Goal: Task Accomplishment & Management: Use online tool/utility

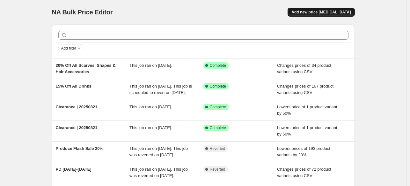
click at [327, 12] on span "Add new price [MEDICAL_DATA]" at bounding box center [320, 12] width 59 height 5
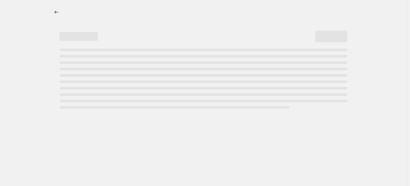
select select "percentage"
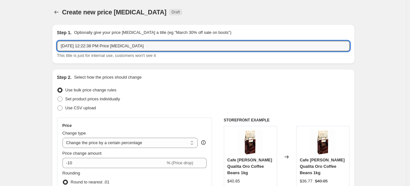
drag, startPoint x: 158, startPoint y: 48, endPoint x: -77, endPoint y: 170, distance: 264.0
click at [0, 170] on html "Home Settings Plans Skip to content Create new price [MEDICAL_DATA]. This page …" at bounding box center [205, 93] width 410 height 186
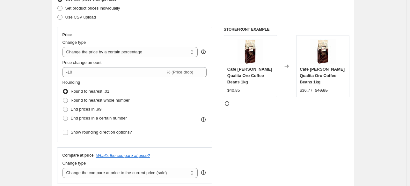
scroll to position [96, 0]
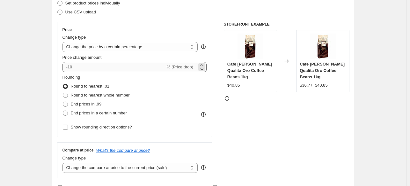
type input "CLEARANCE | 20250829_2"
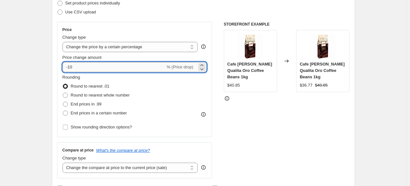
click at [82, 67] on input "-10" at bounding box center [114, 67] width 103 height 10
type input "-1"
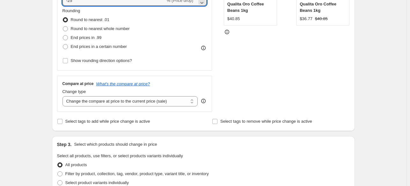
scroll to position [180, 0]
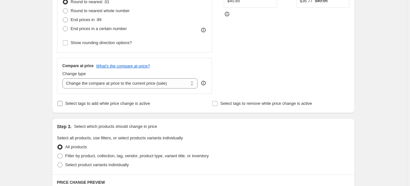
type input "-25"
click at [110, 106] on span "Select tags to add while price change is active" at bounding box center [107, 103] width 85 height 5
click at [63, 106] on input "Select tags to add while price change is active" at bounding box center [59, 103] width 5 height 5
checkbox input "true"
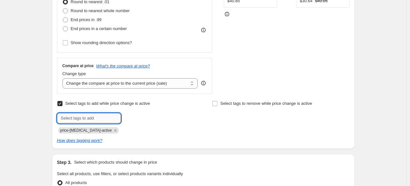
click at [95, 120] on input "text" at bounding box center [89, 118] width 64 height 10
type input "REDUCETOCLEAR"
click at [148, 122] on div "REDUCETOCLEAR Add REDUCETOCLEA..." at bounding box center [125, 118] width 137 height 10
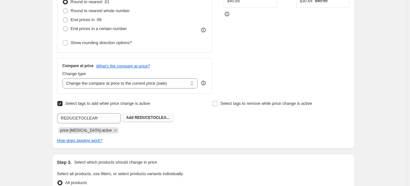
click at [144, 116] on span "REDUCETOCLEA..." at bounding box center [152, 117] width 35 height 4
click at [113, 129] on icon "Remove price-change-job-active" at bounding box center [116, 130] width 6 height 6
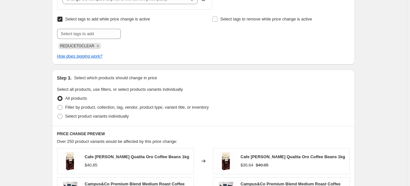
scroll to position [265, 0]
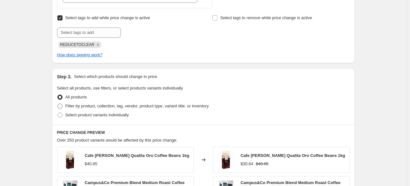
click at [159, 107] on span "Filter by product, collection, tag, vendor, product type, variant title, or inv…" at bounding box center [137, 105] width 144 height 5
click at [58, 104] on input "Filter by product, collection, tag, vendor, product type, variant title, or inv…" at bounding box center [57, 103] width 0 height 0
radio input "true"
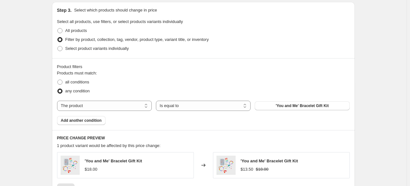
scroll to position [352, 0]
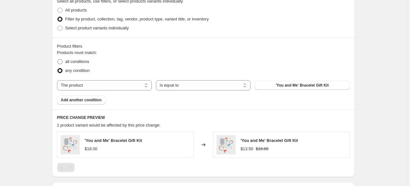
click at [86, 61] on span "all conditions" at bounding box center [77, 61] width 24 height 5
click at [58, 59] on input "all conditions" at bounding box center [57, 59] width 0 height 0
radio input "true"
click at [219, 85] on select "Is equal to Is not equal to" at bounding box center [203, 85] width 95 height 10
click at [106, 80] on select "The product The product's collection The product's tag The product's vendor The…" at bounding box center [104, 85] width 95 height 10
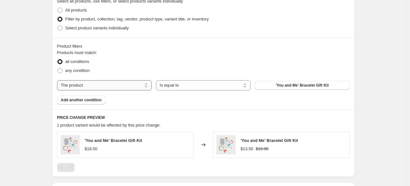
select select "tag"
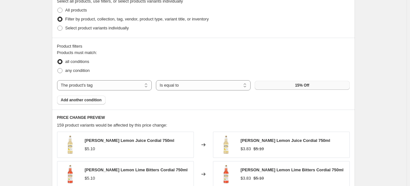
click at [294, 86] on button "15% Off" at bounding box center [302, 85] width 95 height 9
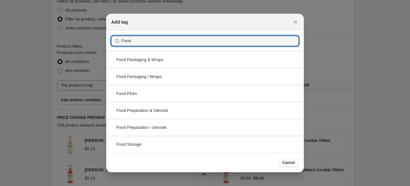
type input "food preparation"
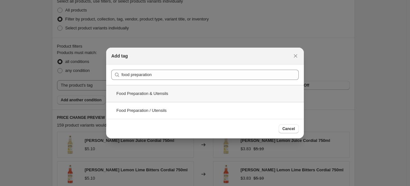
click at [171, 95] on div "Food Preparation & Utensils" at bounding box center [205, 93] width 198 height 17
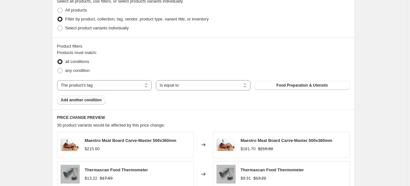
click at [85, 99] on span "Add another condition" at bounding box center [81, 99] width 41 height 5
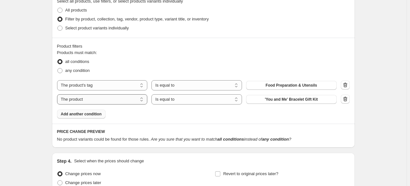
click at [103, 100] on select "The product The product's collection The product's tag The product's vendor The…" at bounding box center [102, 99] width 91 height 10
select select "tag"
click at [290, 98] on span "15% Off" at bounding box center [291, 99] width 14 height 5
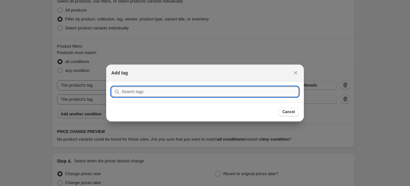
click at [207, 93] on input ":r2m:" at bounding box center [210, 91] width 177 height 10
type input "meta-StephPagden"
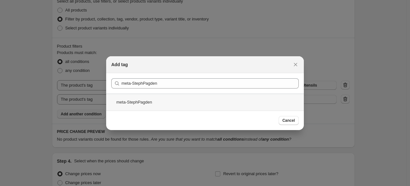
click at [162, 104] on div "meta-StephPagden" at bounding box center [205, 101] width 198 height 17
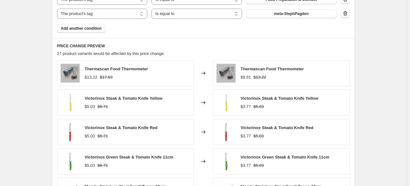
scroll to position [438, 0]
drag, startPoint x: 86, startPoint y: 97, endPoint x: 176, endPoint y: 96, distance: 89.9
click at [176, 96] on div "Victorinox Steak & Tomato Knife Yellow $5.03 $6.71" at bounding box center [125, 102] width 137 height 26
copy span "Victorinox Steak & Tomato Knife Yellow"
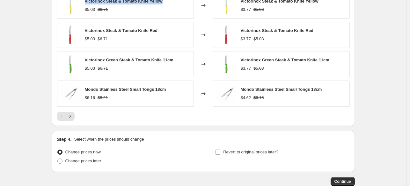
scroll to position [535, 0]
click at [70, 117] on icon "Next" at bounding box center [70, 116] width 6 height 6
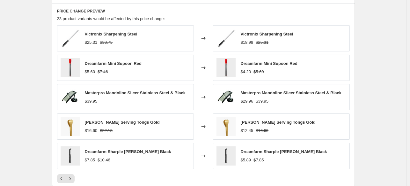
scroll to position [472, 0]
drag, startPoint x: 85, startPoint y: 34, endPoint x: 143, endPoint y: 37, distance: 57.1
click at [143, 37] on div "Victronix Sharpening Steel $25.31 $33.75" at bounding box center [125, 39] width 137 height 26
copy span "Victronix Sharpening Steel"
drag, startPoint x: 86, startPoint y: 62, endPoint x: 133, endPoint y: 63, distance: 47.2
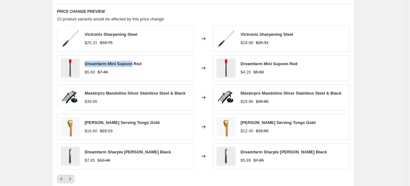
click at [133, 63] on span "Dreamfarm Mini Supoon Red" at bounding box center [113, 63] width 57 height 5
copy span "Dreamfarm Mini Supoon"
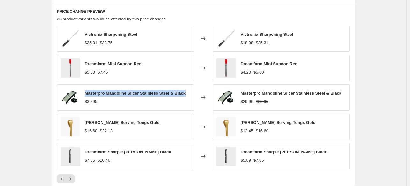
drag, startPoint x: 87, startPoint y: 92, endPoint x: 186, endPoint y: 92, distance: 99.5
click at [186, 92] on div "Masterpro Mandoline Slicer Stainless Steel & Black $39.95" at bounding box center [125, 97] width 137 height 26
copy span "Masterpro Mandoline Slicer Stainless Steel & Black"
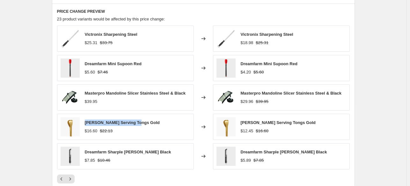
drag, startPoint x: 85, startPoint y: 120, endPoint x: 165, endPoint y: 117, distance: 80.1
click at [165, 117] on div "[PERSON_NAME] Serving Tongs Gold $16.60 $22.13" at bounding box center [125, 127] width 137 height 26
copy span "[PERSON_NAME] Serving Tongs Gold"
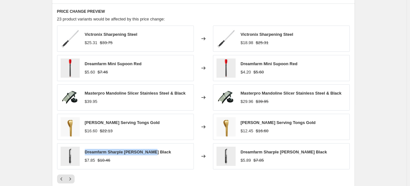
drag, startPoint x: 85, startPoint y: 150, endPoint x: 150, endPoint y: 148, distance: 64.8
click at [150, 148] on div "Dreamfarm Sharple [PERSON_NAME] Black $7.85 $10.46" at bounding box center [125, 156] width 137 height 26
copy span "Dreamfarm Sharple [PERSON_NAME] Black"
click at [73, 180] on icon "Next" at bounding box center [70, 178] width 6 height 6
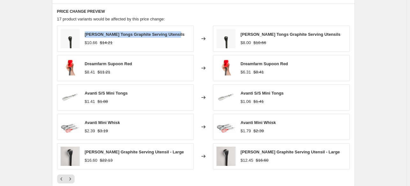
drag, startPoint x: 86, startPoint y: 34, endPoint x: 175, endPoint y: 34, distance: 88.3
click at [175, 34] on div "[PERSON_NAME] Tongs Graphite Serving Utensils $10.66 $14.21" at bounding box center [125, 39] width 137 height 26
copy span "[PERSON_NAME] Tongs Graphite Serving Utensils"
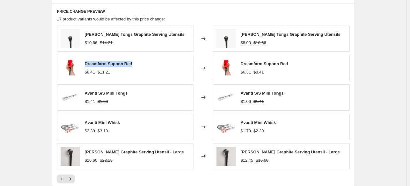
drag, startPoint x: 86, startPoint y: 61, endPoint x: 137, endPoint y: 60, distance: 50.4
click at [137, 60] on div "Dreamfarm Supoon Red $8.41 $11.21" at bounding box center [125, 68] width 137 height 26
copy span "Dreamfarm Supoon"
drag, startPoint x: 87, startPoint y: 93, endPoint x: 142, endPoint y: 91, distance: 55.5
click at [142, 91] on div "Avanti S/S Mini Tongs $1.41 $1.88" at bounding box center [125, 97] width 137 height 26
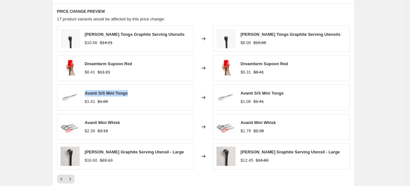
copy span "Avanti S/S Mini Tongs"
drag, startPoint x: 85, startPoint y: 121, endPoint x: 129, endPoint y: 121, distance: 43.7
click at [129, 121] on div "Avanti Mini Whisk $2.39 $3.19" at bounding box center [125, 127] width 137 height 26
copy span "Avanti Mini Whisk"
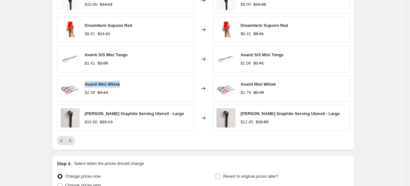
scroll to position [512, 0]
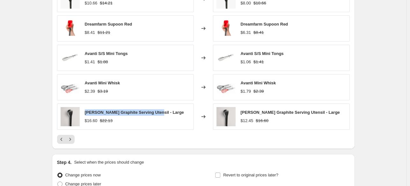
drag, startPoint x: 87, startPoint y: 111, endPoint x: 158, endPoint y: 110, distance: 71.1
click at [158, 110] on span "[PERSON_NAME] Graphite Serving Utensil - Large" at bounding box center [134, 112] width 99 height 5
click at [73, 137] on icon "Next" at bounding box center [70, 139] width 6 height 6
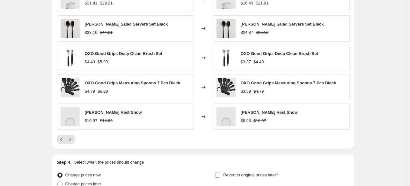
scroll to position [470, 0]
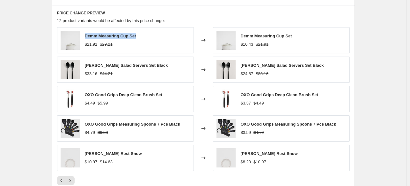
drag, startPoint x: 87, startPoint y: 35, endPoint x: 140, endPoint y: 36, distance: 53.6
click at [140, 36] on div "Demm Measuring Cup Set $21.91 $29.21" at bounding box center [125, 40] width 137 height 26
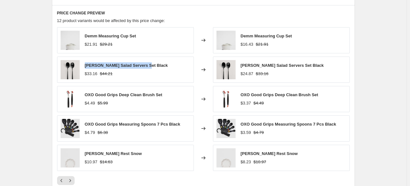
drag, startPoint x: 87, startPoint y: 65, endPoint x: 145, endPoint y: 61, distance: 57.8
click at [145, 61] on div "[PERSON_NAME] Salad Servers Set Black $33.16 $44.21" at bounding box center [125, 69] width 137 height 26
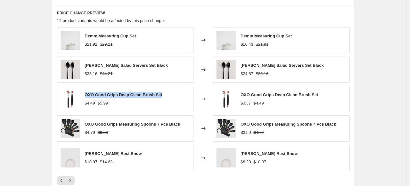
drag, startPoint x: 84, startPoint y: 93, endPoint x: 162, endPoint y: 91, distance: 78.2
click at [162, 91] on div "OXO Good Grips Deep Clean Brush Set $4.49 $5.99" at bounding box center [125, 99] width 137 height 26
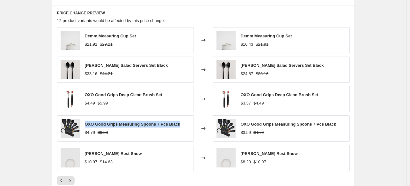
drag, startPoint x: 85, startPoint y: 124, endPoint x: 178, endPoint y: 124, distance: 93.1
click at [178, 124] on div "OXO Good Grips Measuring Spoons 7 Pcs Black $4.79 $6.38" at bounding box center [125, 128] width 137 height 26
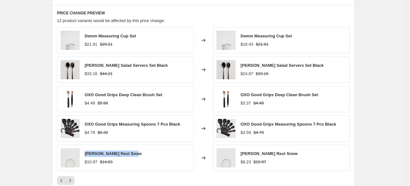
drag, startPoint x: 86, startPoint y: 153, endPoint x: 145, endPoint y: 149, distance: 59.8
click at [145, 149] on div "[PERSON_NAME] Rest Snow $10.97 $14.63" at bounding box center [125, 157] width 137 height 26
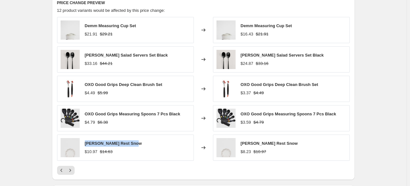
scroll to position [481, 0]
click at [70, 167] on icon "Next" at bounding box center [70, 169] width 6 height 6
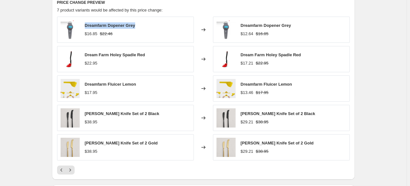
drag, startPoint x: 85, startPoint y: 26, endPoint x: 144, endPoint y: 26, distance: 58.4
click at [144, 26] on div "Dreamfarm Dopener Grey $16.85 $22.46" at bounding box center [125, 30] width 137 height 26
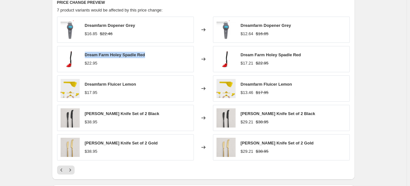
drag, startPoint x: 86, startPoint y: 56, endPoint x: 154, endPoint y: 52, distance: 68.7
click at [154, 52] on div "Dream Farm Holey Spadle Red $22.95" at bounding box center [125, 59] width 137 height 26
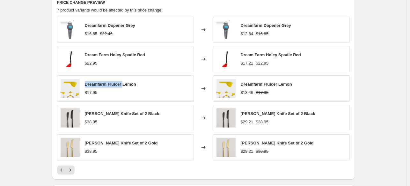
drag, startPoint x: 85, startPoint y: 83, endPoint x: 123, endPoint y: 85, distance: 38.0
click at [123, 85] on div "Dreamfarm Fluicer Lemon $17.95" at bounding box center [125, 88] width 137 height 26
drag, startPoint x: 84, startPoint y: 115, endPoint x: 123, endPoint y: 112, distance: 38.7
click at [123, 112] on div "[PERSON_NAME] Knife Set of 2 Black $38.95" at bounding box center [125, 118] width 137 height 26
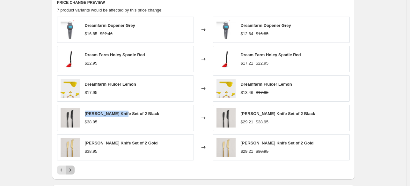
click at [73, 169] on icon "Next" at bounding box center [70, 169] width 6 height 6
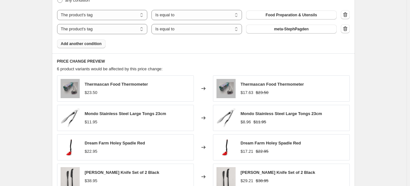
scroll to position [551, 0]
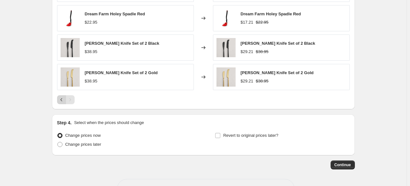
click at [60, 100] on icon "Previous" at bounding box center [61, 99] width 6 height 6
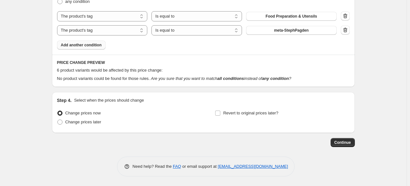
scroll to position [0, 0]
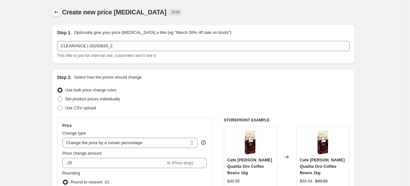
click at [58, 8] on button "Price change jobs" at bounding box center [56, 12] width 9 height 9
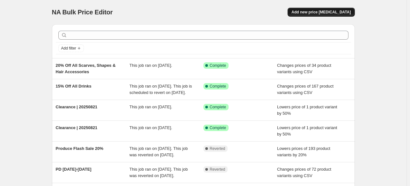
click at [322, 9] on button "Add new price [MEDICAL_DATA]" at bounding box center [321, 12] width 67 height 9
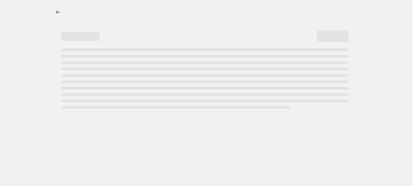
select select "percentage"
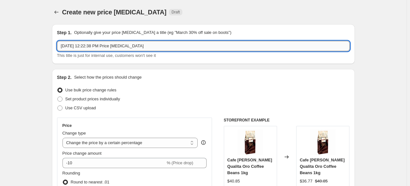
click at [176, 47] on input "[DATE] 12:22:38 PM Price [MEDICAL_DATA]" at bounding box center [203, 46] width 293 height 10
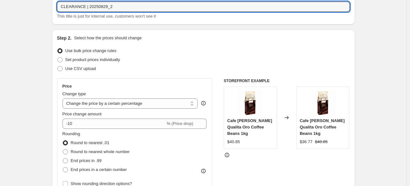
scroll to position [40, 0]
type input "CLEARANCE | 20250829_2"
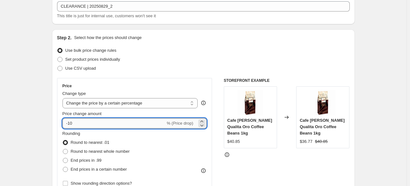
click at [121, 123] on input "-10" at bounding box center [114, 123] width 103 height 10
type input "-1"
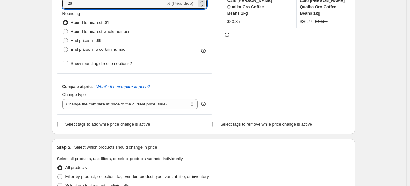
scroll to position [160, 0]
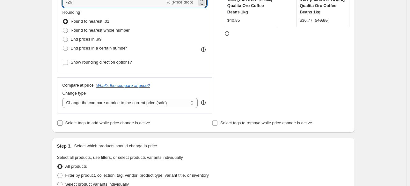
type input "-26"
click at [123, 123] on span "Select tags to add while price change is active" at bounding box center [107, 122] width 85 height 5
click at [63, 123] on input "Select tags to add while price change is active" at bounding box center [59, 122] width 5 height 5
checkbox input "true"
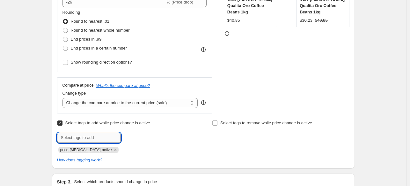
click at [103, 138] on input "text" at bounding box center [89, 137] width 64 height 10
type input "r"
type input "REDUCETOCLEAR"
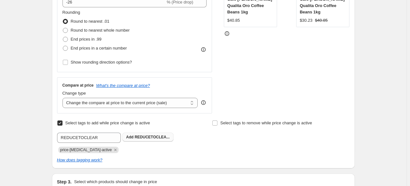
click at [131, 136] on b "Add" at bounding box center [129, 137] width 7 height 4
click at [114, 149] on icon "Remove price-change-job-active" at bounding box center [115, 149] width 2 height 2
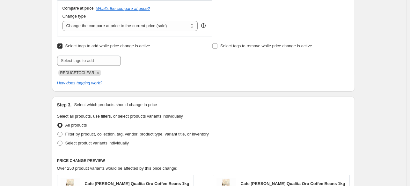
scroll to position [273, 0]
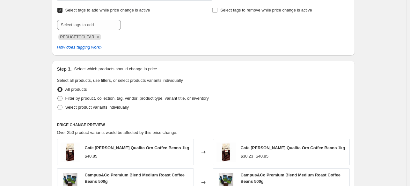
click at [91, 99] on span "Filter by product, collection, tag, vendor, product type, variant title, or inv…" at bounding box center [137, 98] width 144 height 5
click at [58, 96] on input "Filter by product, collection, tag, vendor, product type, variant title, or inv…" at bounding box center [57, 96] width 0 height 0
radio input "true"
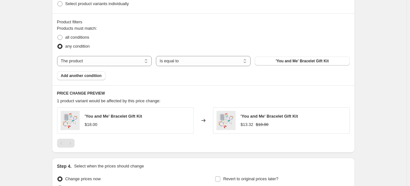
scroll to position [377, 0]
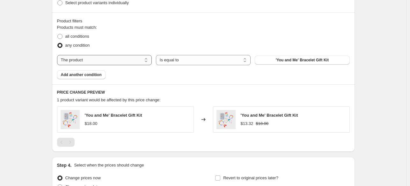
click at [120, 60] on select "The product The product's collection The product's tag The product's vendor The…" at bounding box center [104, 60] width 95 height 10
select select "tag"
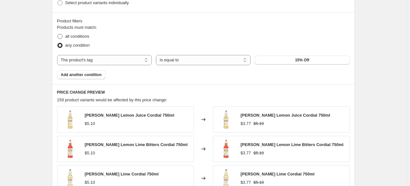
click at [72, 34] on span "all conditions" at bounding box center [77, 36] width 24 height 5
click at [58, 34] on input "all conditions" at bounding box center [57, 34] width 0 height 0
radio input "true"
click at [319, 61] on button "15% Off" at bounding box center [302, 59] width 95 height 9
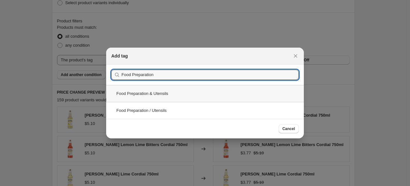
type input "Food Preparation"
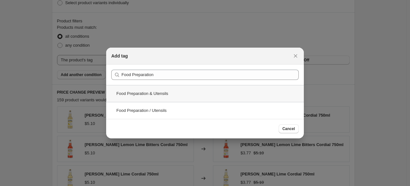
click at [148, 97] on div "Food Preparation & Utensils" at bounding box center [205, 93] width 198 height 17
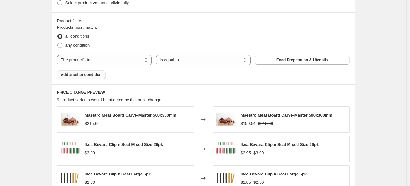
click at [102, 74] on button "Add another condition" at bounding box center [81, 74] width 48 height 9
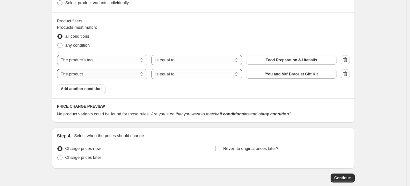
click at [89, 76] on select "The product The product's collection The product's tag The product's vendor The…" at bounding box center [102, 74] width 91 height 10
select select "tag"
click at [276, 75] on button "15% Off" at bounding box center [291, 74] width 91 height 9
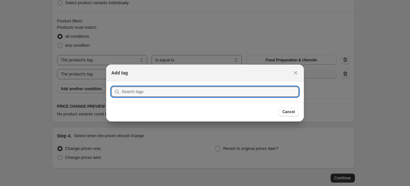
scroll to position [0, 0]
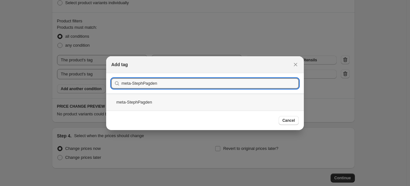
type input "meta-StephPagden"
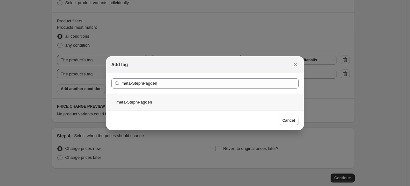
click at [134, 102] on div "meta-StephPagden" at bounding box center [205, 101] width 198 height 17
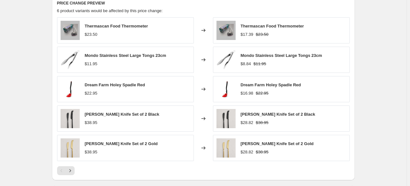
scroll to position [483, 0]
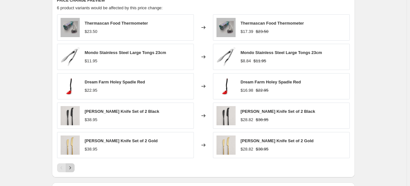
click at [72, 170] on icon "Next" at bounding box center [70, 167] width 6 height 6
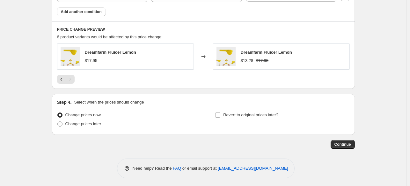
scroll to position [456, 0]
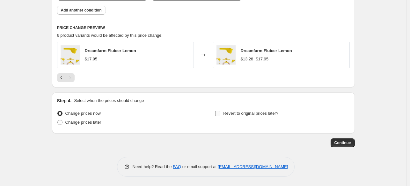
click at [234, 114] on span "Revert to original prices later?" at bounding box center [250, 113] width 55 height 5
click at [220, 114] on input "Revert to original prices later?" at bounding box center [217, 113] width 5 height 5
checkbox input "true"
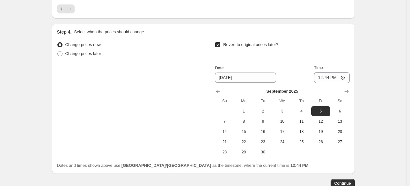
scroll to position [525, 0]
click at [348, 90] on icon "Show next month, October 2025" at bounding box center [346, 91] width 6 height 6
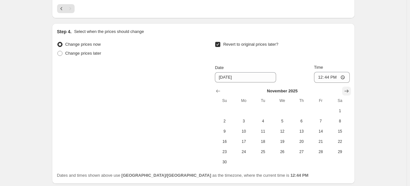
click at [348, 90] on icon "Show next month, December 2025" at bounding box center [346, 91] width 6 height 6
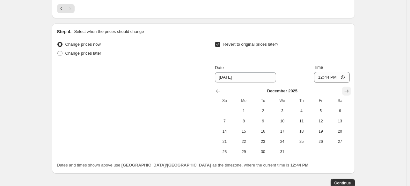
click at [348, 90] on icon "Show next month, January 2026" at bounding box center [346, 91] width 6 height 6
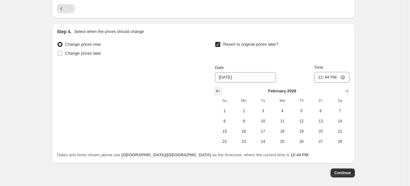
click at [221, 88] on icon "Show previous month, January 2026" at bounding box center [218, 91] width 6 height 6
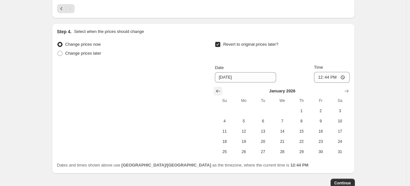
click at [221, 88] on icon "Show previous month, December 2025" at bounding box center [218, 91] width 6 height 6
click at [285, 155] on button "31" at bounding box center [282, 151] width 19 height 10
type input "[DATE]"
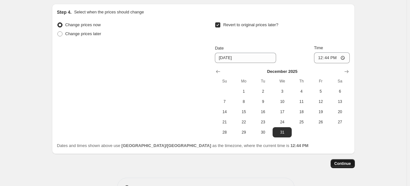
click at [349, 162] on span "Continue" at bounding box center [343, 163] width 17 height 5
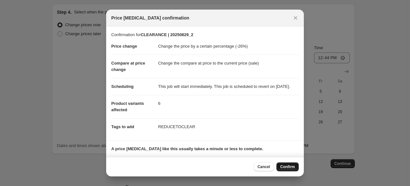
click at [290, 166] on span "Confirm" at bounding box center [287, 166] width 15 height 5
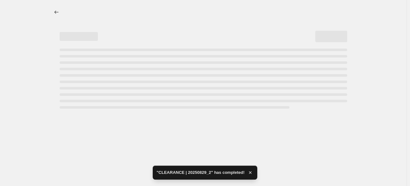
select select "percentage"
select select "tag"
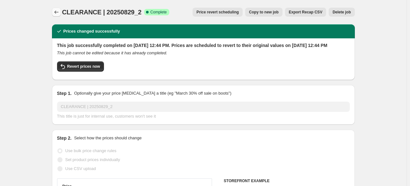
click at [58, 11] on icon "Price change jobs" at bounding box center [56, 12] width 6 height 6
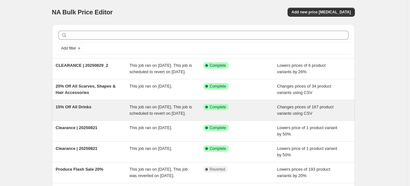
click at [86, 109] on span "15% Off All Drinks" at bounding box center [74, 106] width 36 height 5
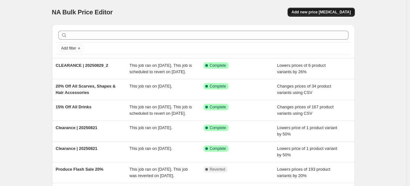
click at [319, 9] on button "Add new price [MEDICAL_DATA]" at bounding box center [321, 12] width 67 height 9
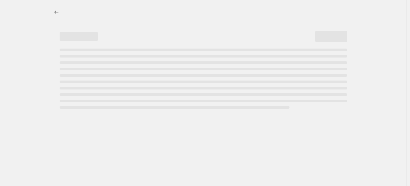
select select "percentage"
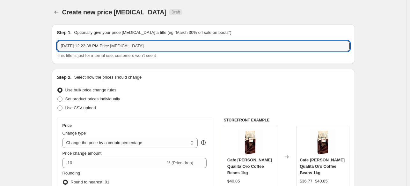
drag, startPoint x: 171, startPoint y: 42, endPoint x: -50, endPoint y: 64, distance: 221.5
click at [0, 64] on html "Home Settings Plans Skip to content Create new price [MEDICAL_DATA]. This page …" at bounding box center [205, 93] width 410 height 186
type input "C"
type input "P"
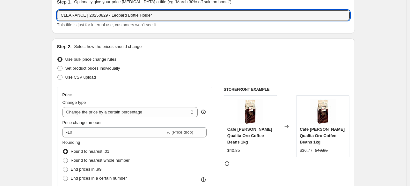
scroll to position [34, 0]
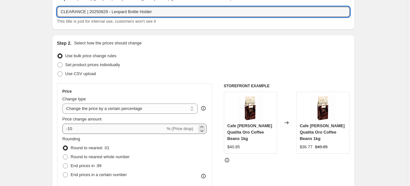
type input "CLEARANCE | 20250829 - Leopard Bottle Holder"
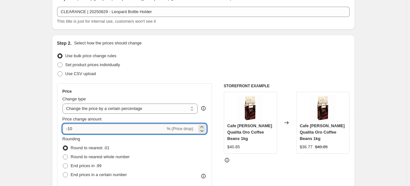
type input "-1"
click at [99, 126] on input "-1" at bounding box center [114, 128] width 103 height 10
type input "-5"
type input "-20"
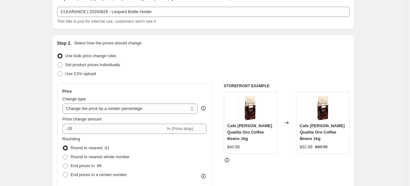
click at [203, 75] on div "Use CSV upload" at bounding box center [203, 73] width 293 height 9
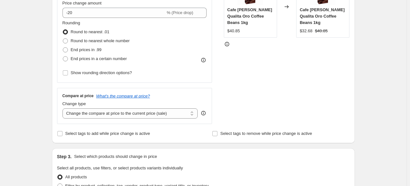
scroll to position [150, 0]
click at [124, 135] on span "Select tags to add while price change is active" at bounding box center [107, 132] width 85 height 5
click at [63, 135] on input "Select tags to add while price change is active" at bounding box center [59, 132] width 5 height 5
checkbox input "true"
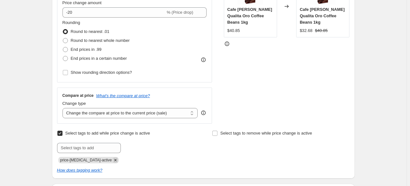
click at [113, 161] on icon "Remove price-change-job-active" at bounding box center [116, 160] width 6 height 6
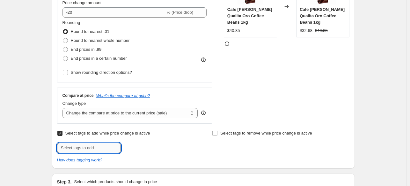
click at [96, 148] on input "text" at bounding box center [89, 148] width 64 height 10
type input "REDUCETOCLEAR"
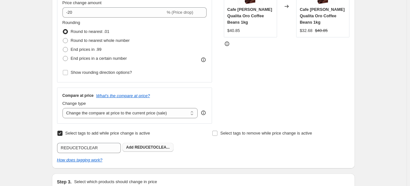
click at [137, 149] on span "REDUCETOCLEA..." at bounding box center [152, 147] width 35 height 4
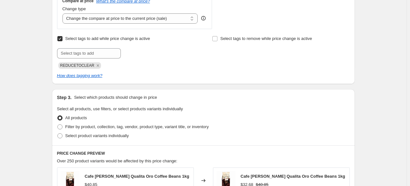
scroll to position [245, 0]
click at [110, 127] on span "Filter by product, collection, tag, vendor, product type, variant title, or inv…" at bounding box center [137, 126] width 144 height 5
click at [58, 124] on input "Filter by product, collection, tag, vendor, product type, variant title, or inv…" at bounding box center [57, 124] width 0 height 0
radio input "true"
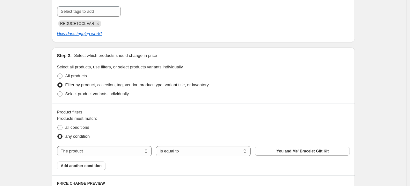
scroll to position [292, 0]
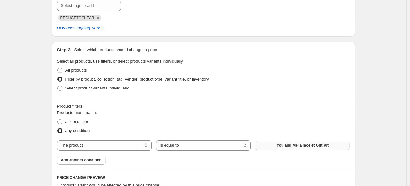
click at [276, 148] on button "'You and Me' Bracelet Gift Kit" at bounding box center [302, 145] width 95 height 9
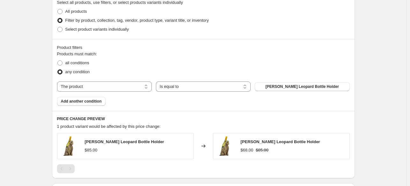
scroll to position [442, 0]
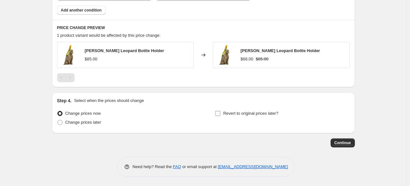
click at [249, 115] on span "Revert to original prices later?" at bounding box center [250, 113] width 55 height 5
click at [220, 115] on input "Revert to original prices later?" at bounding box center [217, 113] width 5 height 5
checkbox input "true"
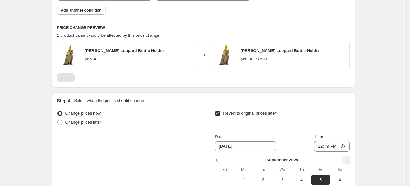
click at [348, 159] on icon "Show next month, October 2025" at bounding box center [346, 159] width 4 height 3
click at [348, 159] on icon "Show next month, November 2025" at bounding box center [346, 159] width 4 height 3
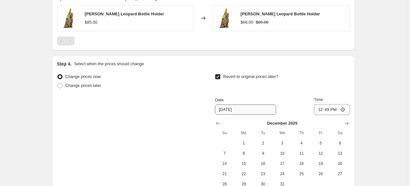
scroll to position [478, 0]
click at [281, 182] on span "31" at bounding box center [282, 183] width 14 height 5
type input "[DATE]"
click at [337, 74] on div "Revert to original prices later?" at bounding box center [282, 81] width 135 height 19
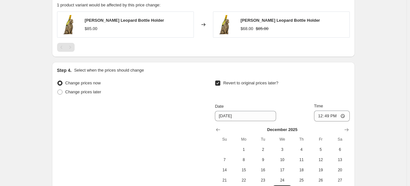
scroll to position [551, 0]
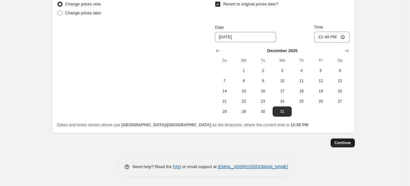
click at [345, 143] on span "Continue" at bounding box center [343, 142] width 17 height 5
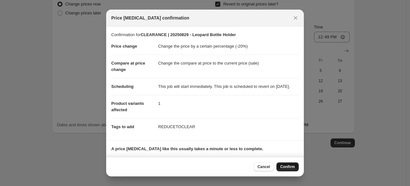
click at [285, 166] on span "Confirm" at bounding box center [287, 166] width 15 height 5
type input "CLEARANCE | 20250829 - Leopard Bottle Holder"
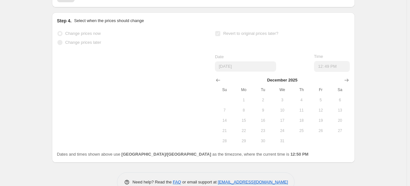
select select "percentage"
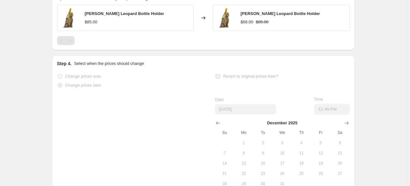
scroll to position [0, 0]
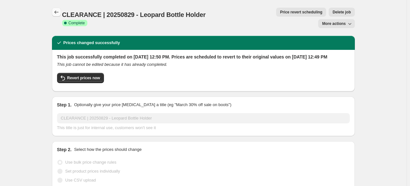
click at [54, 10] on button "Price change jobs" at bounding box center [56, 12] width 9 height 9
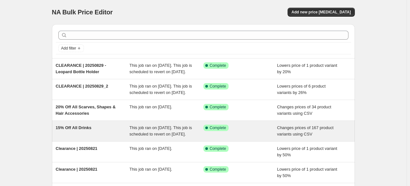
click at [70, 130] on span "15% Off All Drinks" at bounding box center [74, 127] width 36 height 5
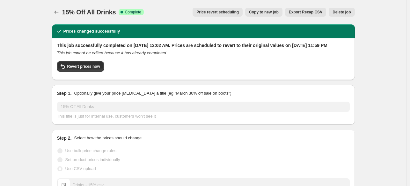
click at [344, 9] on button "Delete job" at bounding box center [342, 12] width 26 height 9
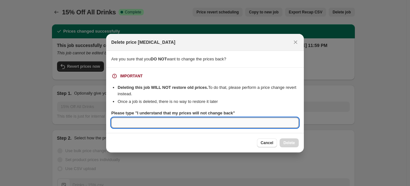
click at [198, 120] on input "Please type "I understand that my prices will not change back"" at bounding box center [205, 122] width 188 height 10
type input "i"
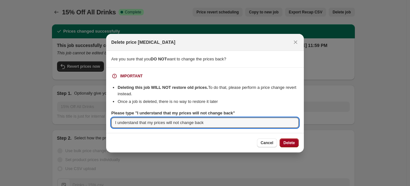
type input "I understand that my prices will not change back"
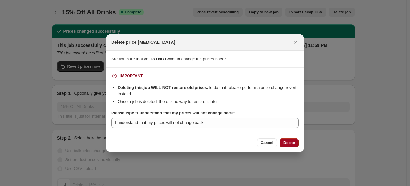
click at [291, 142] on span "Delete" at bounding box center [289, 142] width 11 height 5
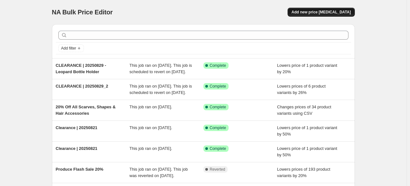
click at [333, 12] on span "Add new price [MEDICAL_DATA]" at bounding box center [320, 12] width 59 height 5
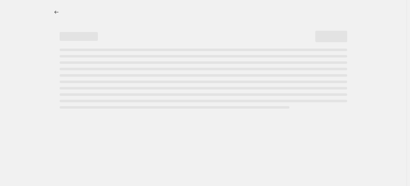
select select "percentage"
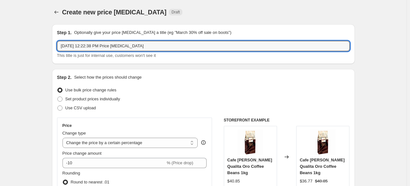
drag, startPoint x: 148, startPoint y: 47, endPoint x: -77, endPoint y: 87, distance: 228.4
click at [0, 87] on html "Home Settings Plans Skip to content Create new price [MEDICAL_DATA]. This page …" at bounding box center [205, 93] width 410 height 186
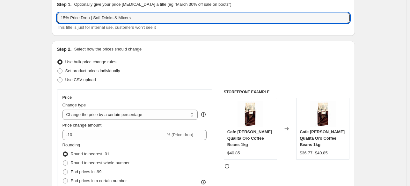
scroll to position [29, 0]
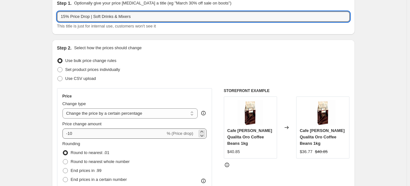
type input "15% Price Drop | Soft Drinks & Mixers"
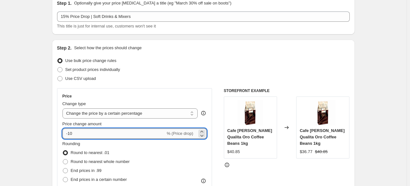
click at [103, 132] on input "-10" at bounding box center [114, 133] width 103 height 10
type input "-15"
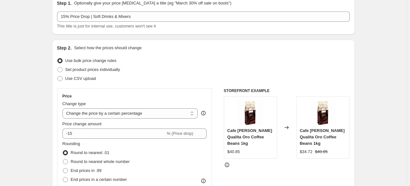
click at [226, 63] on div "Use bulk price change rules" at bounding box center [203, 60] width 293 height 9
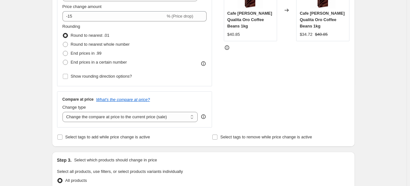
scroll to position [147, 0]
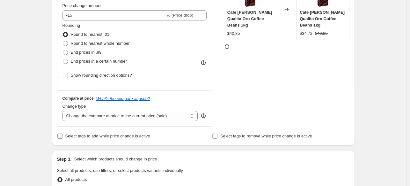
click at [122, 135] on span "Select tags to add while price change is active" at bounding box center [107, 135] width 85 height 5
click at [63, 135] on input "Select tags to add while price change is active" at bounding box center [59, 135] width 5 height 5
checkbox input "true"
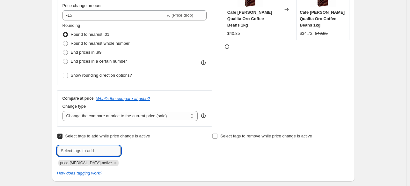
click at [92, 154] on input "text" at bounding box center [89, 150] width 64 height 10
click at [113, 164] on icon "Remove price-change-job-active" at bounding box center [116, 163] width 6 height 6
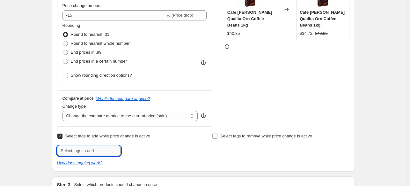
click at [99, 150] on input "text" at bounding box center [89, 150] width 64 height 10
type input "R"
type input "PRICEDROP"
click at [154, 150] on span "PRICEDROP" at bounding box center [146, 150] width 23 height 4
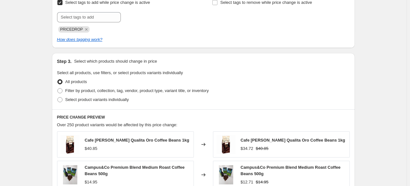
scroll to position [283, 0]
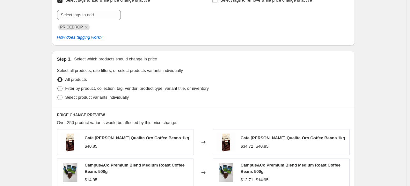
click at [118, 89] on span "Filter by product, collection, tag, vendor, product type, variant title, or inv…" at bounding box center [137, 88] width 144 height 5
click at [58, 86] on input "Filter by product, collection, tag, vendor, product type, variant title, or inv…" at bounding box center [57, 86] width 0 height 0
radio input "true"
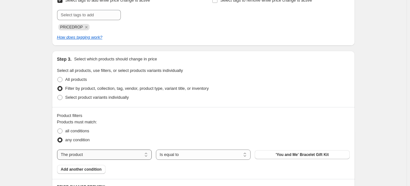
click at [122, 155] on select "The product The product's collection The product's tag The product's vendor The…" at bounding box center [104, 154] width 95 height 10
select select "tag"
click at [290, 154] on button "15% Off" at bounding box center [302, 154] width 95 height 9
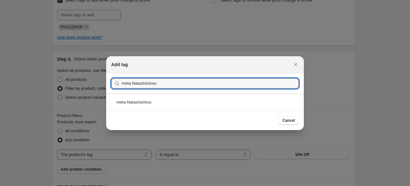
type input "meta-NatashaVoss"
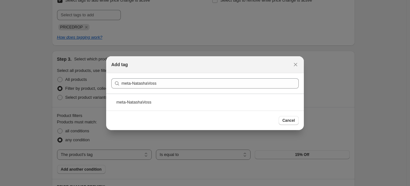
click at [211, 102] on div "meta-NatashaVoss" at bounding box center [205, 101] width 198 height 17
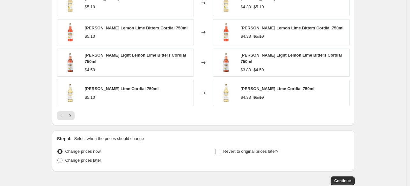
scroll to position [532, 0]
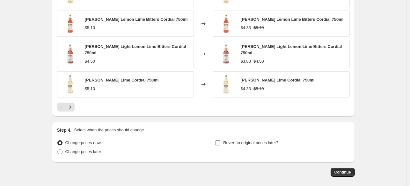
click at [250, 141] on span "Revert to original prices later?" at bounding box center [250, 142] width 55 height 5
click at [220, 141] on input "Revert to original prices later?" at bounding box center [217, 142] width 5 height 5
checkbox input "true"
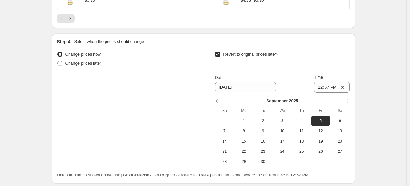
scroll to position [621, 0]
click at [216, 97] on icon "Show previous month, August 2025" at bounding box center [218, 100] width 6 height 6
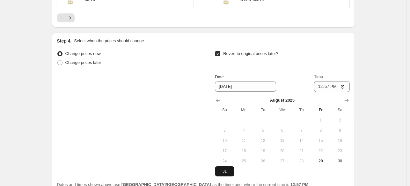
click at [224, 168] on span "31" at bounding box center [225, 170] width 14 height 5
type input "[DATE]"
click at [343, 84] on input "12:57" at bounding box center [332, 86] width 36 height 11
type input "23:59"
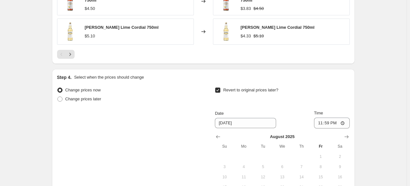
scroll to position [678, 0]
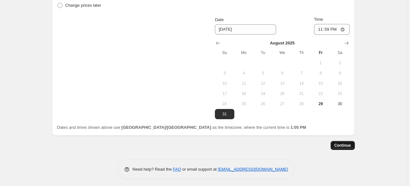
click at [342, 143] on span "Continue" at bounding box center [343, 145] width 17 height 5
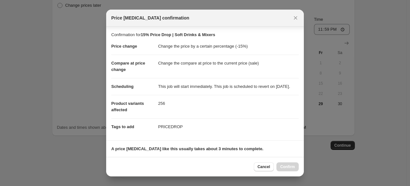
scroll to position [101, 0]
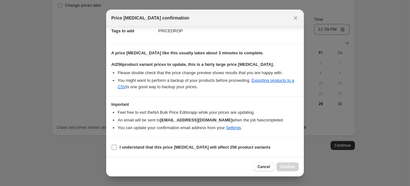
click at [206, 149] on b "I understand that this price [MEDICAL_DATA] will affect 256 product variants" at bounding box center [195, 146] width 151 height 5
click at [117, 150] on input "I understand that this price [MEDICAL_DATA] will affect 256 product variants" at bounding box center [114, 146] width 5 height 5
checkbox input "true"
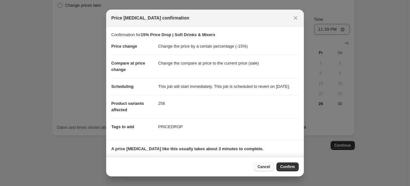
click at [259, 166] on button "Cancel" at bounding box center [264, 166] width 20 height 9
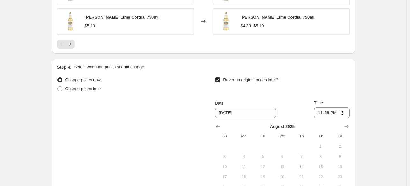
scroll to position [678, 0]
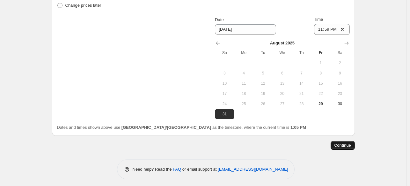
click at [349, 146] on button "Continue" at bounding box center [343, 145] width 24 height 9
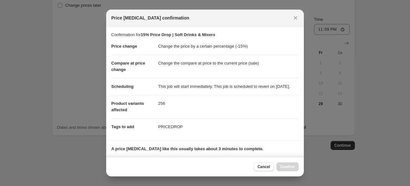
scroll to position [101, 0]
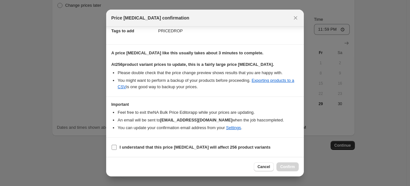
click at [214, 147] on b "I understand that this price [MEDICAL_DATA] will affect 256 product variants" at bounding box center [195, 146] width 151 height 5
click at [117, 147] on input "I understand that this price [MEDICAL_DATA] will affect 256 product variants" at bounding box center [114, 146] width 5 height 5
checkbox input "true"
click at [292, 169] on button "Confirm" at bounding box center [288, 166] width 22 height 9
type input "15% Price Drop | Soft Drinks & Mixers"
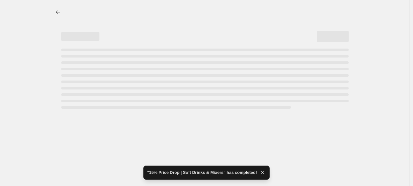
select select "percentage"
select select "tag"
